Goal: Transaction & Acquisition: Subscribe to service/newsletter

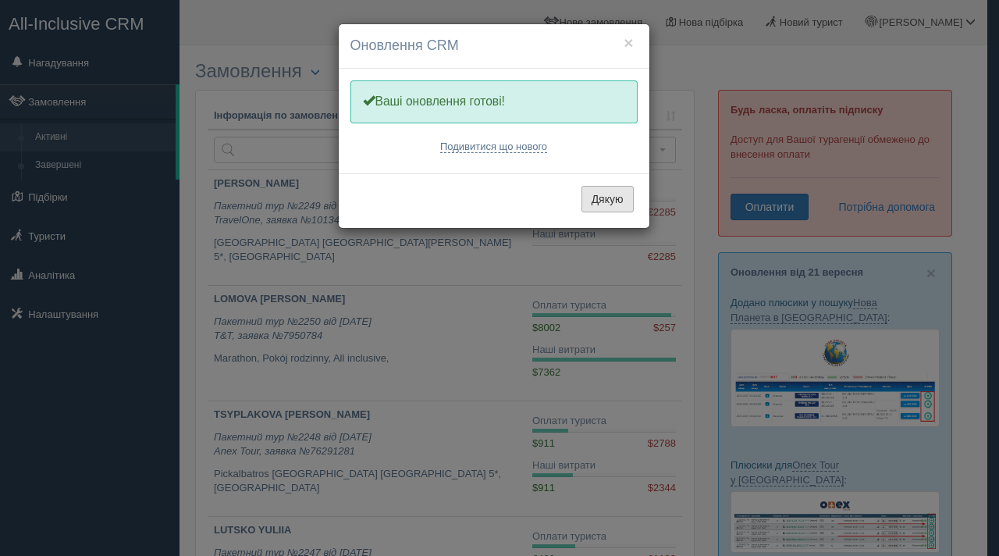
click at [625, 200] on button "Дякую" at bounding box center [607, 199] width 52 height 27
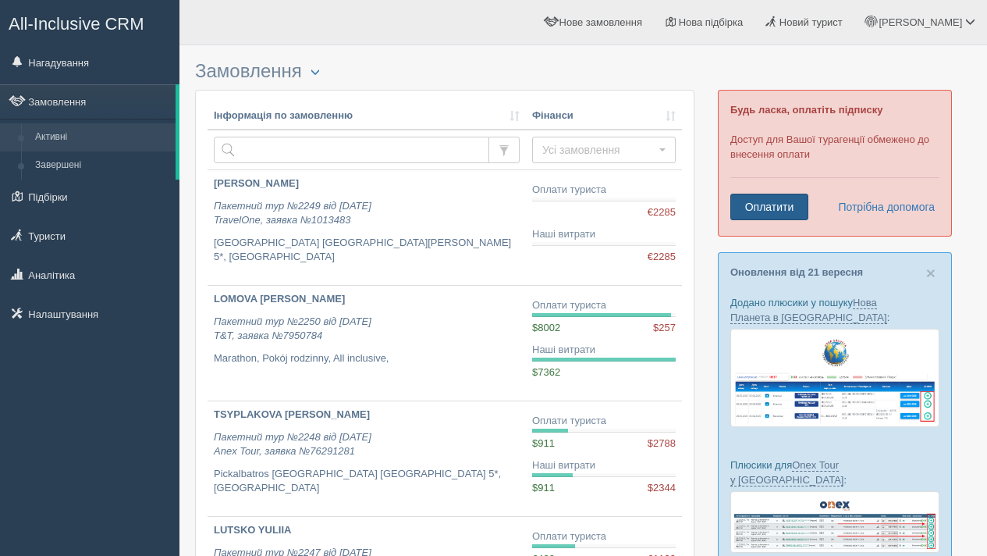
click at [796, 211] on link "Оплатити" at bounding box center [769, 207] width 78 height 27
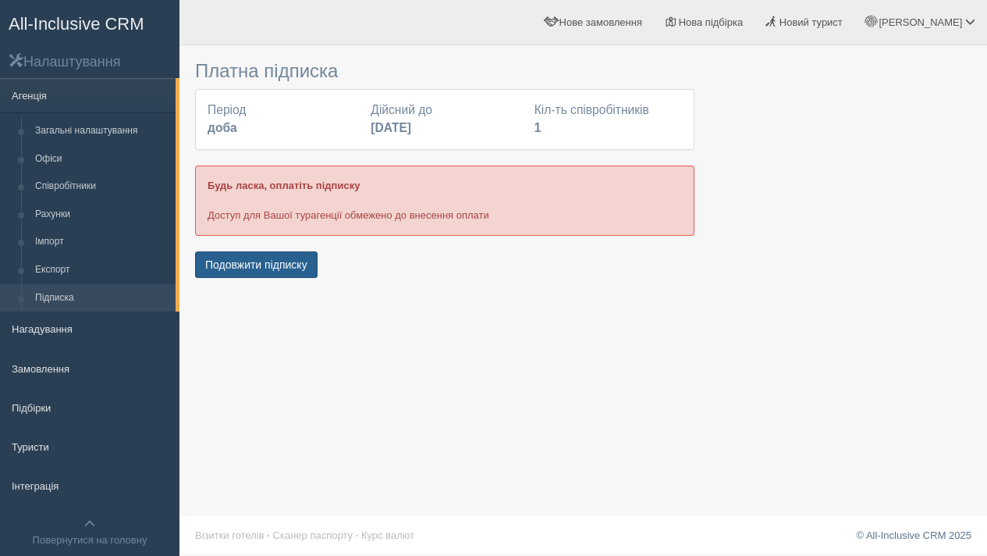
click at [275, 271] on button "Подовжити підписку" at bounding box center [256, 264] width 123 height 27
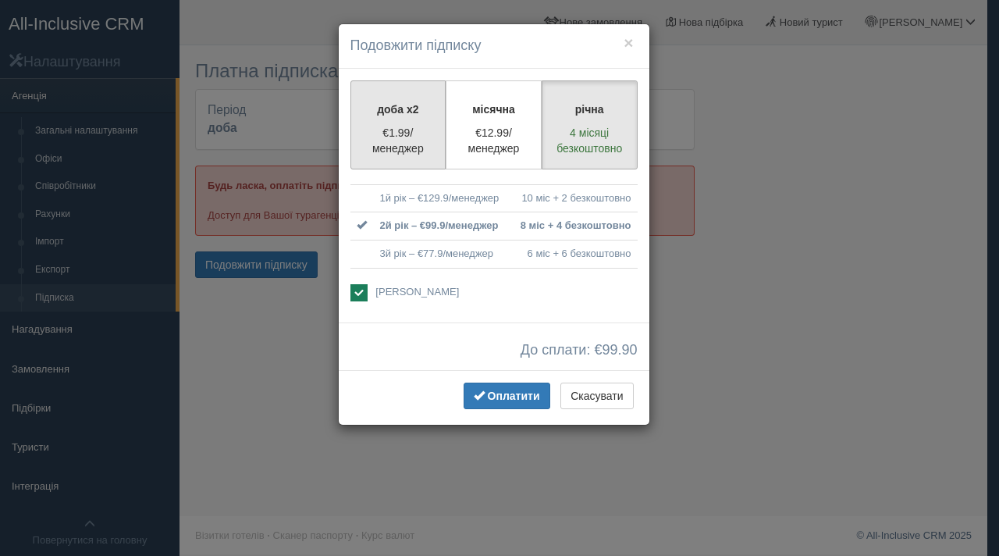
click at [428, 141] on p "€1.99/менеджер" at bounding box center [399, 140] width 76 height 31
radio input "true"
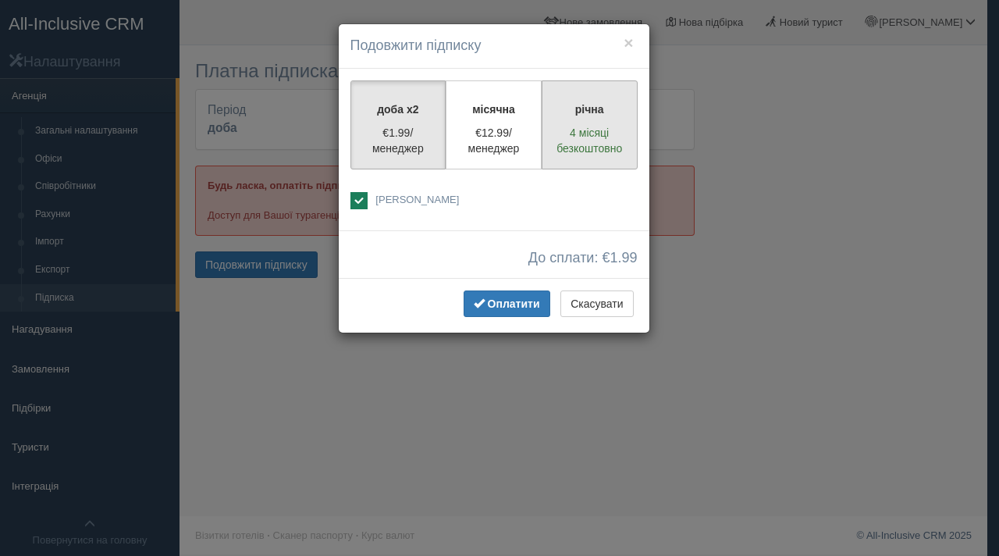
click at [602, 134] on p "4 місяці безкоштовно" at bounding box center [590, 140] width 76 height 31
radio input "true"
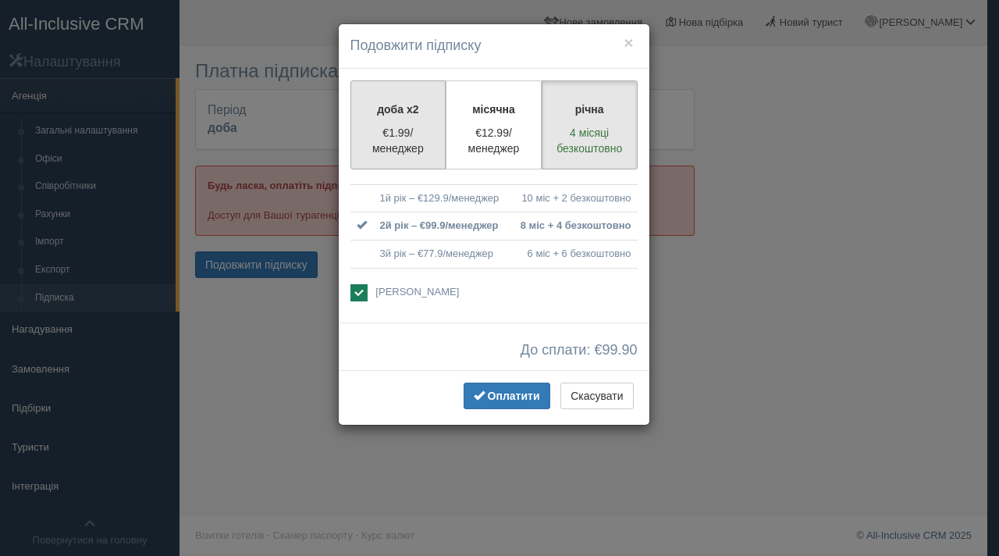
click at [427, 117] on label "доба x2 €1.99/менеджер" at bounding box center [398, 124] width 96 height 89
radio input "true"
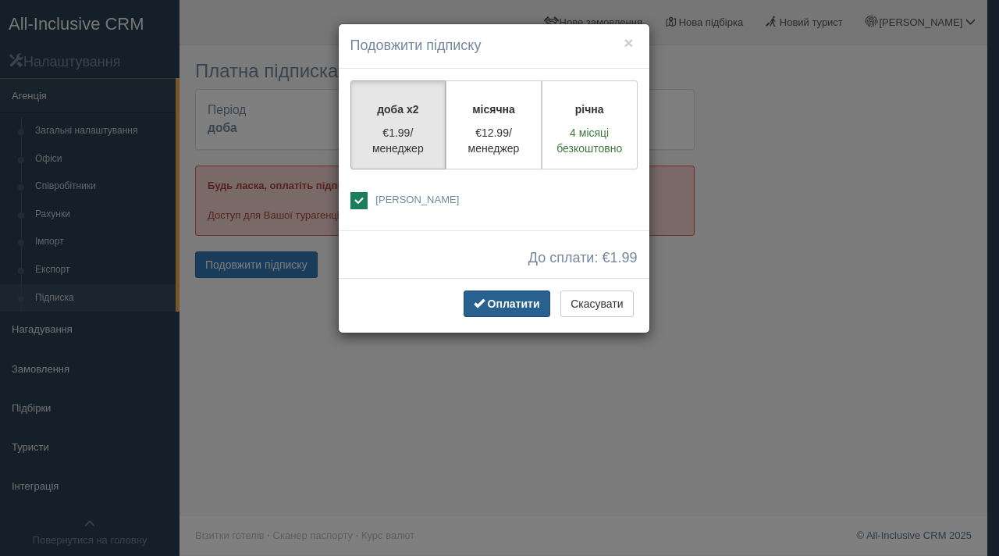
click at [507, 300] on span "Оплатити" at bounding box center [514, 303] width 52 height 12
